Goal: Transaction & Acquisition: Purchase product/service

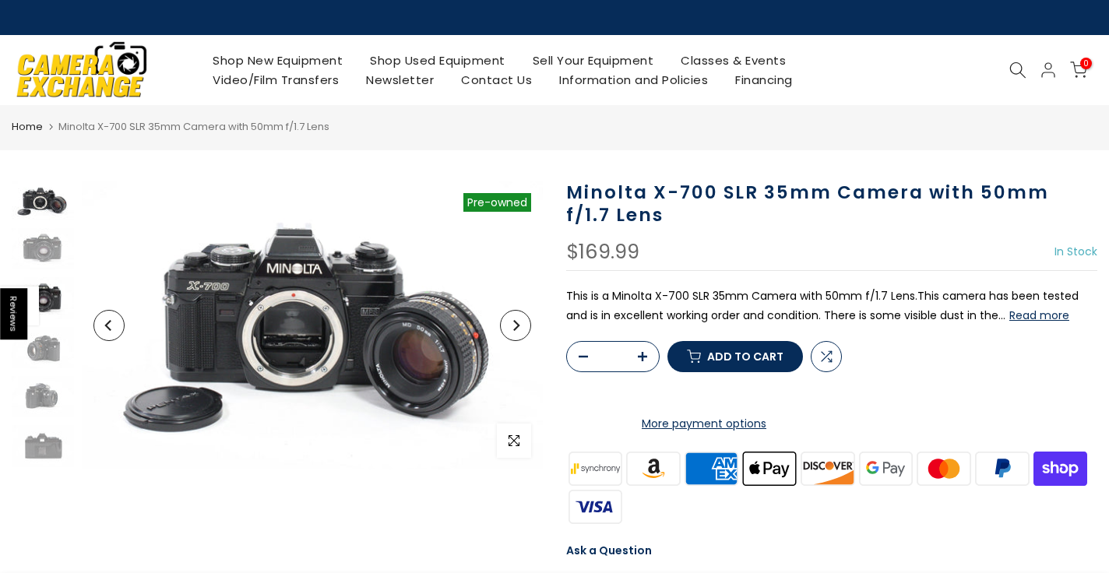
click at [55, 294] on img at bounding box center [43, 297] width 62 height 41
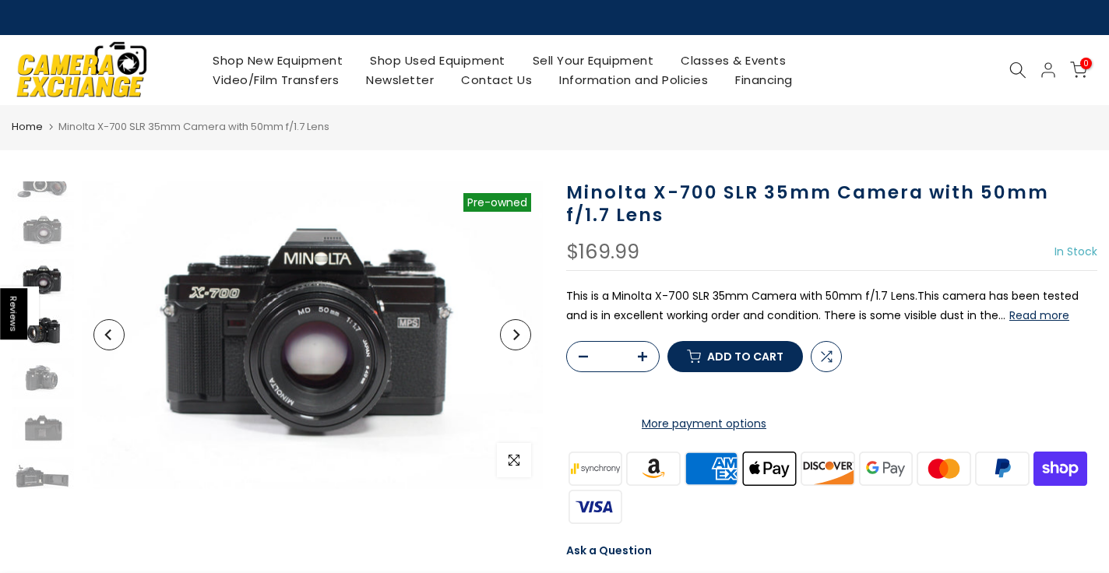
click at [51, 338] on img at bounding box center [43, 329] width 62 height 41
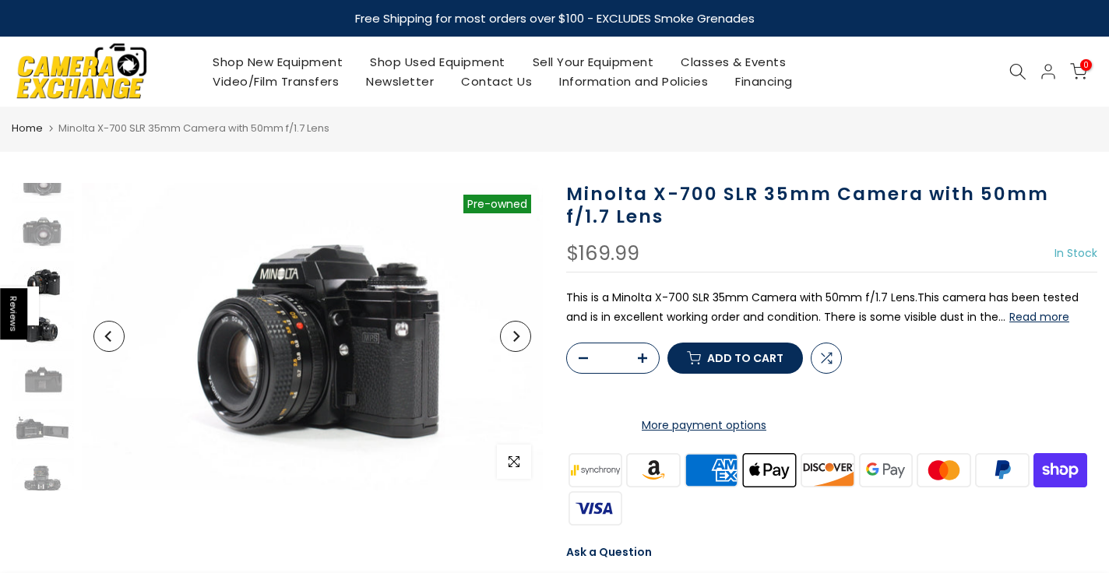
click at [48, 340] on img at bounding box center [43, 330] width 62 height 41
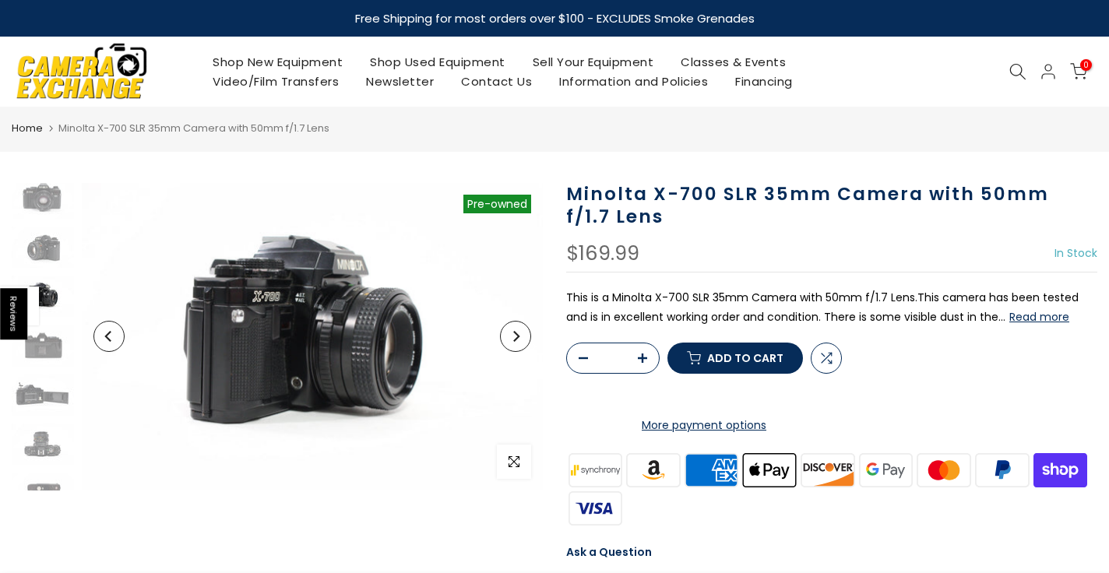
scroll to position [117, 0]
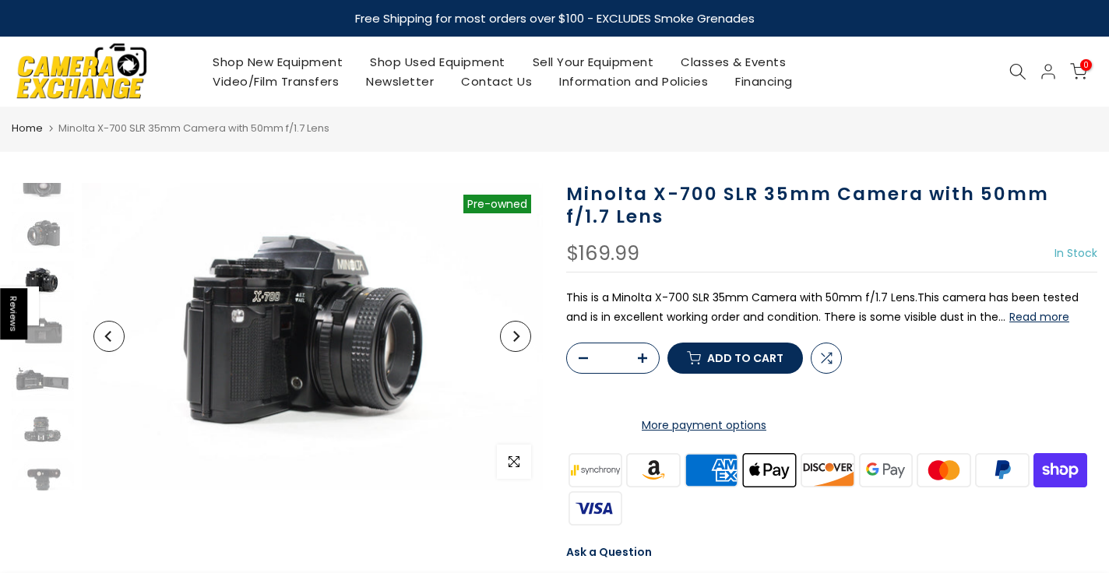
click at [44, 357] on div at bounding box center [43, 283] width 66 height 434
click at [44, 344] on img at bounding box center [43, 330] width 62 height 41
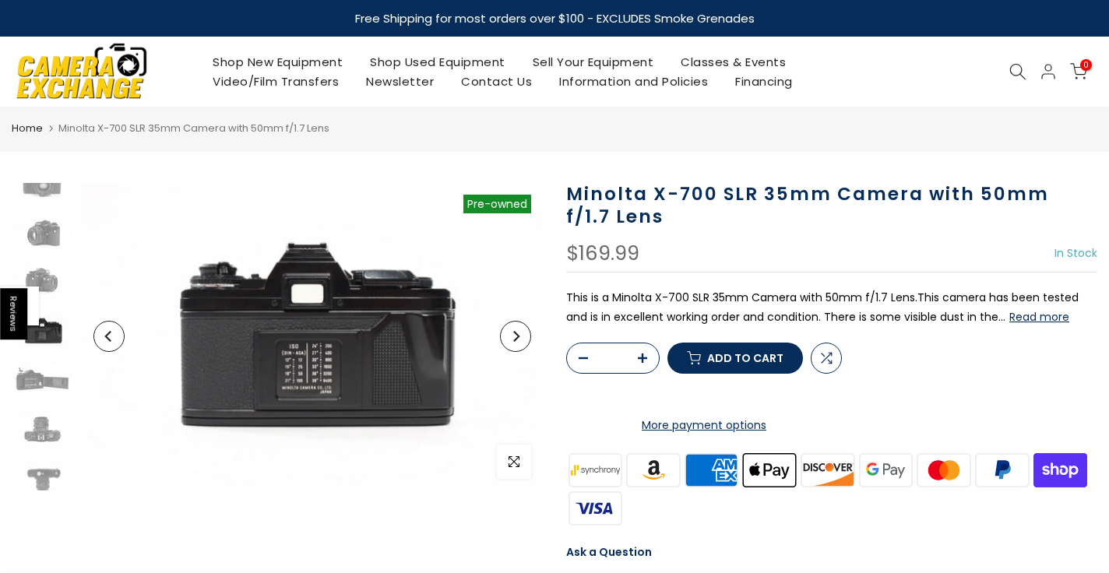
scroll to position [126, 0]
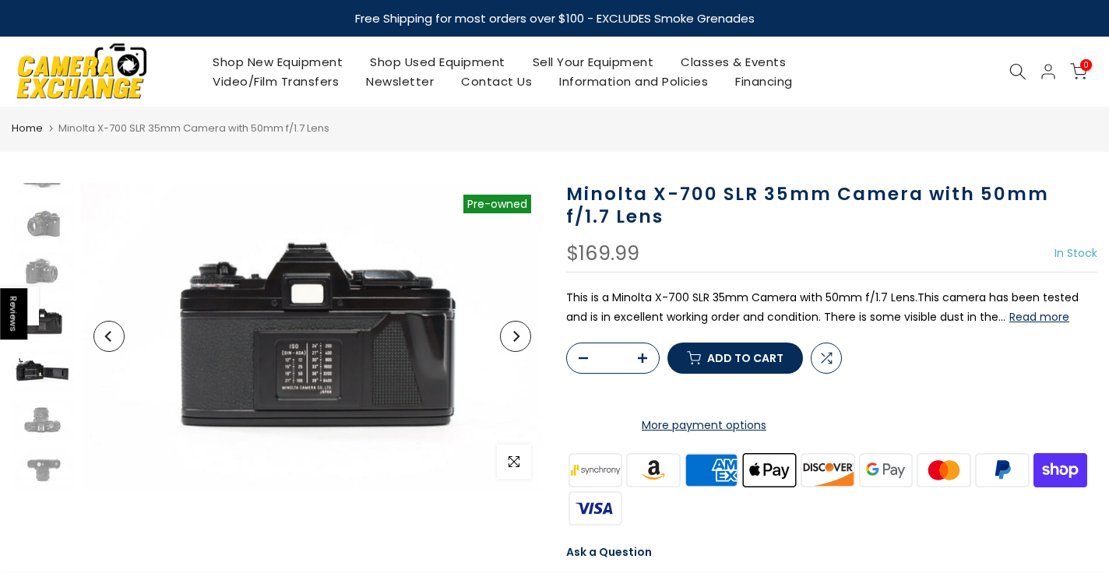
click at [40, 369] on img at bounding box center [43, 371] width 62 height 41
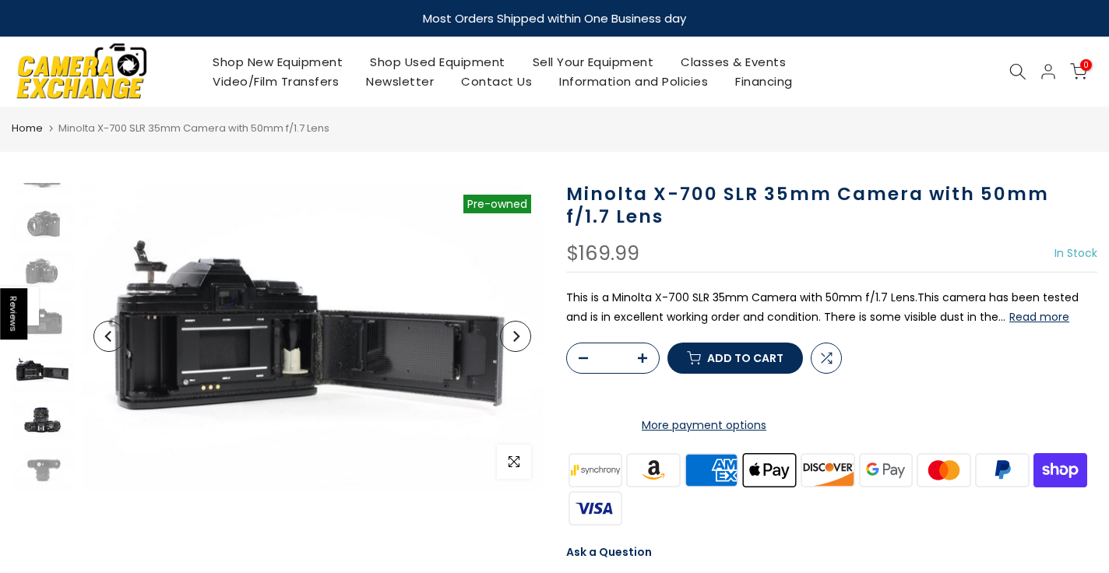
click at [37, 407] on img at bounding box center [43, 420] width 62 height 41
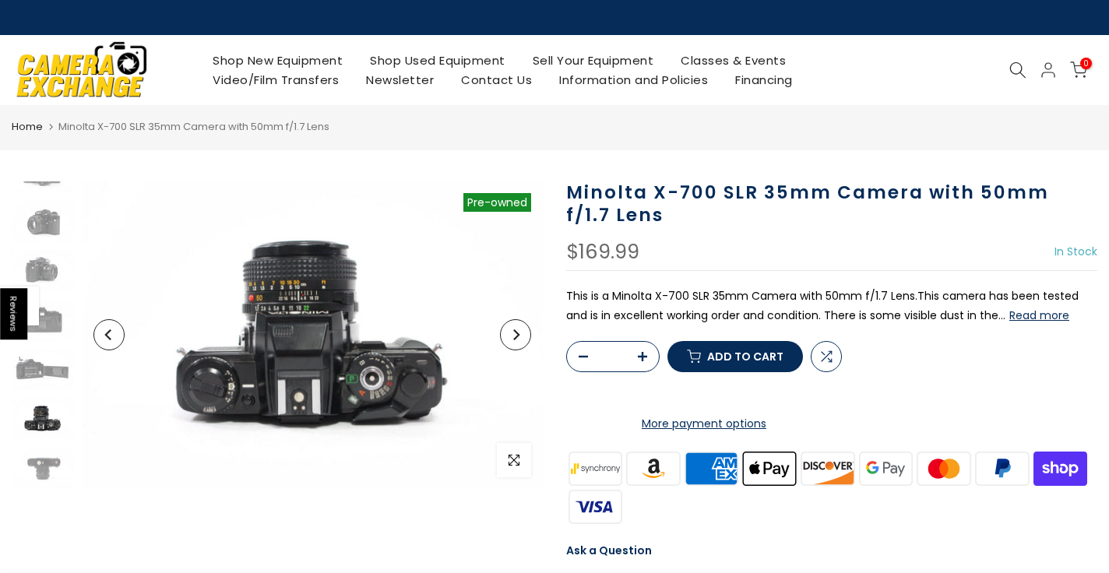
click at [1010, 309] on button "Read more" at bounding box center [1040, 316] width 60 height 14
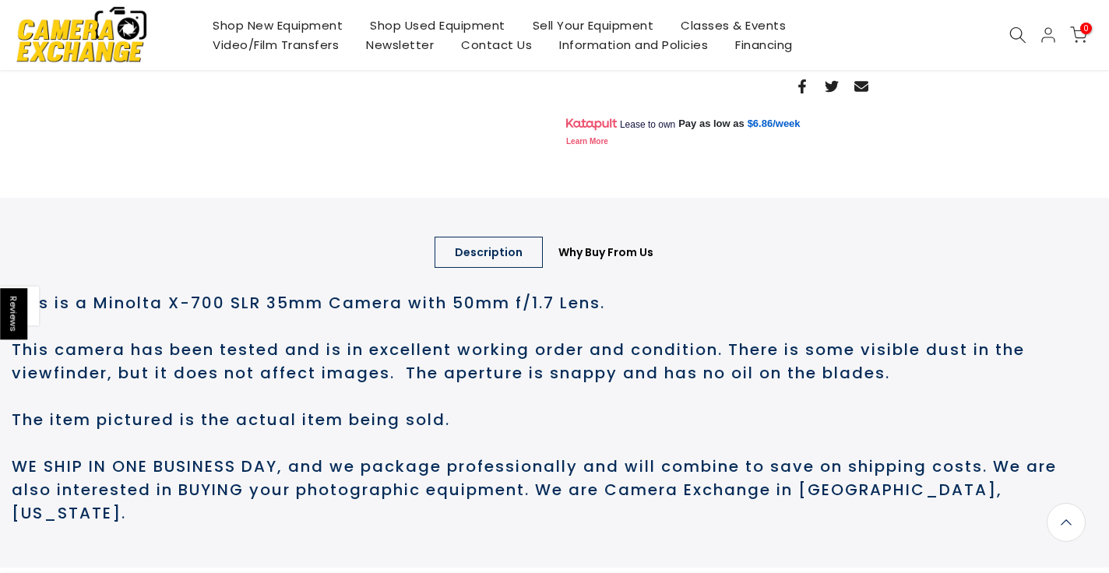
scroll to position [0, 0]
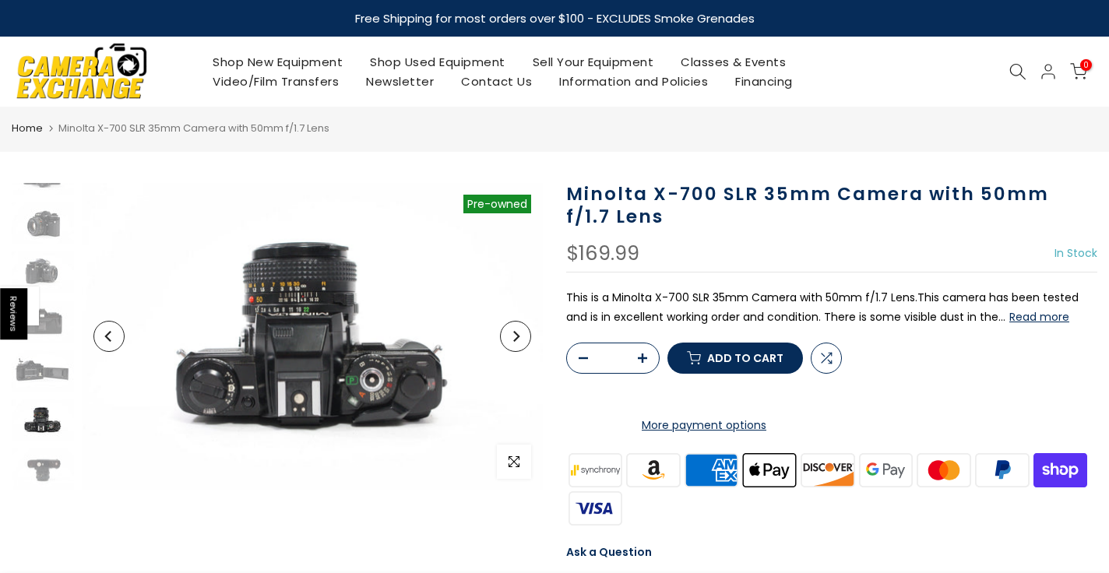
click at [414, 65] on link "Shop Used Equipment" at bounding box center [438, 61] width 163 height 19
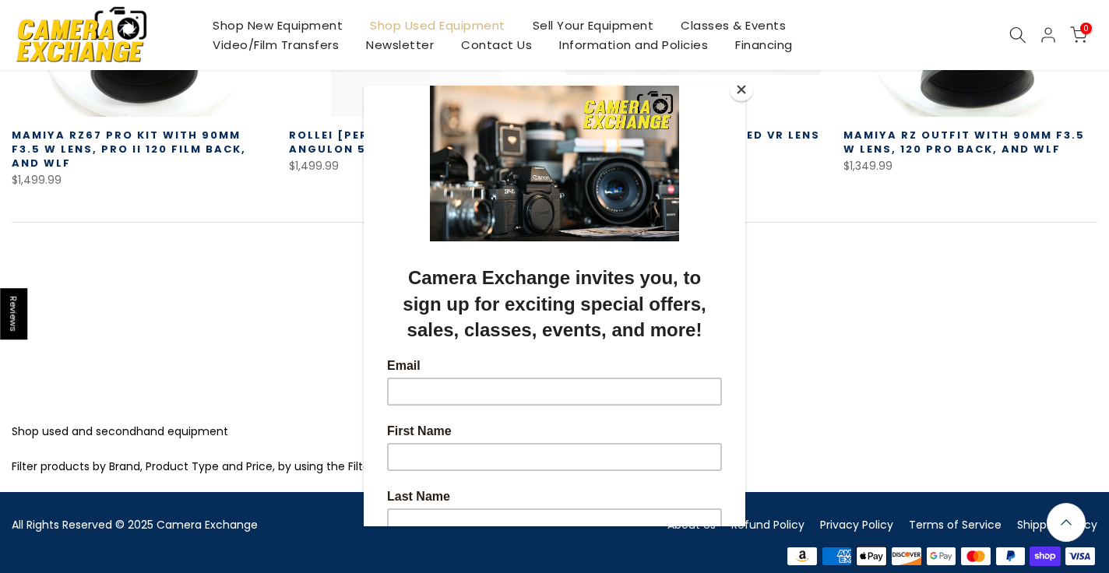
scroll to position [1180, 0]
